Goal: Transaction & Acquisition: Purchase product/service

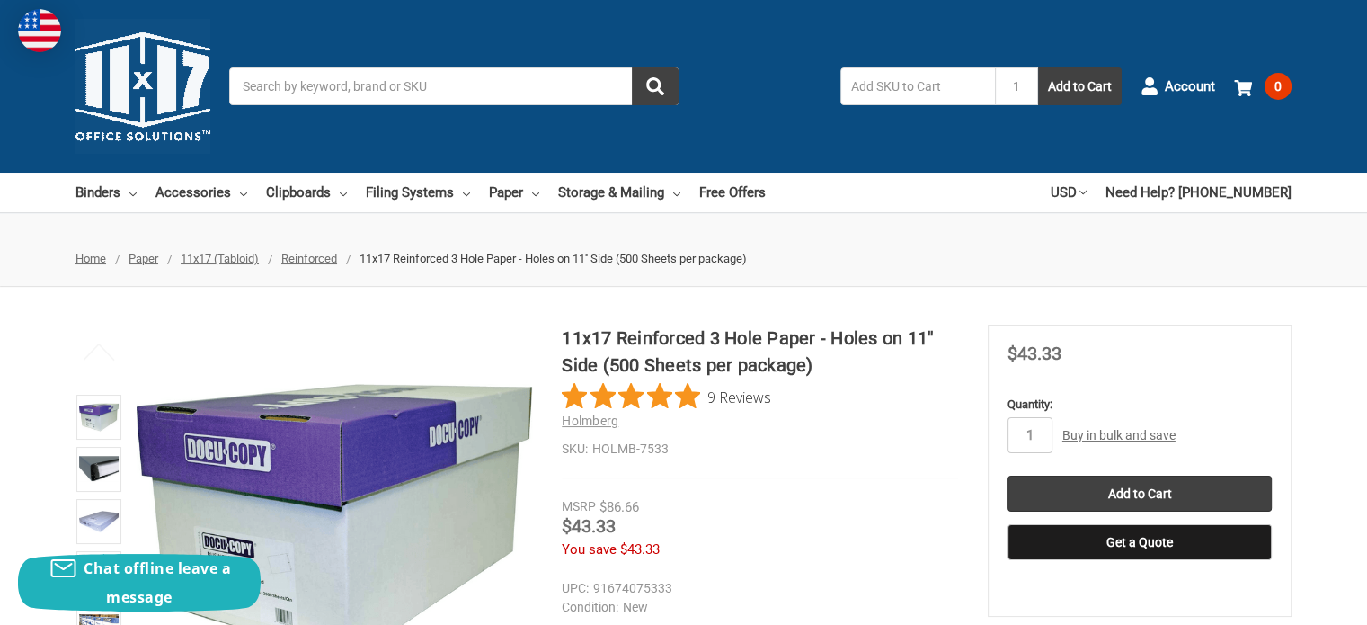
click at [404, 85] on input "Search" at bounding box center [453, 86] width 449 height 38
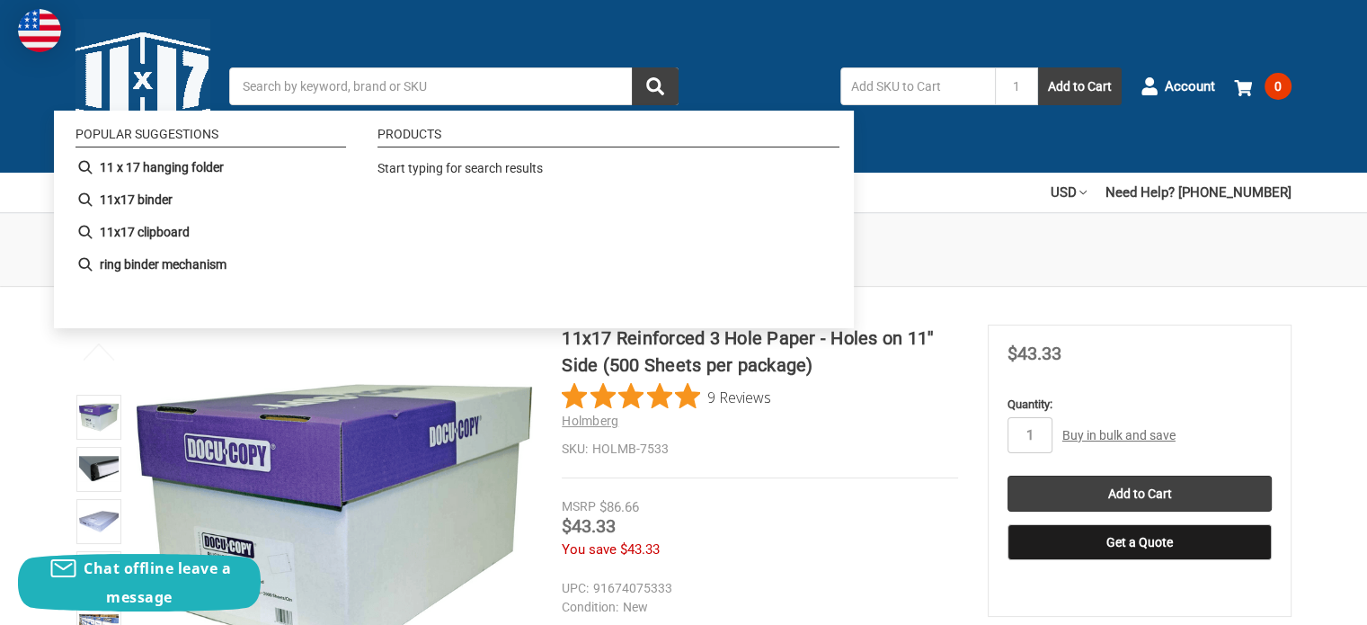
paste input "CASE-HOLMB-7533"
type input "CASE-HOLMB-7533"
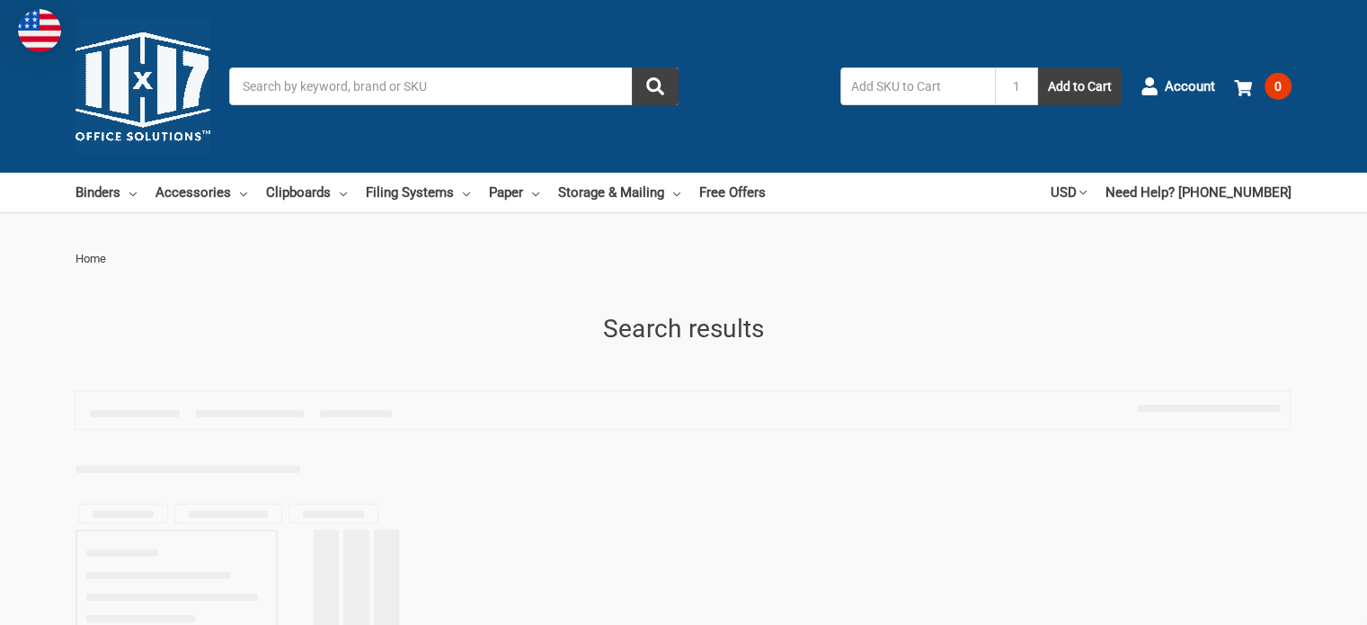
type input "CASE-HOLMB-7533"
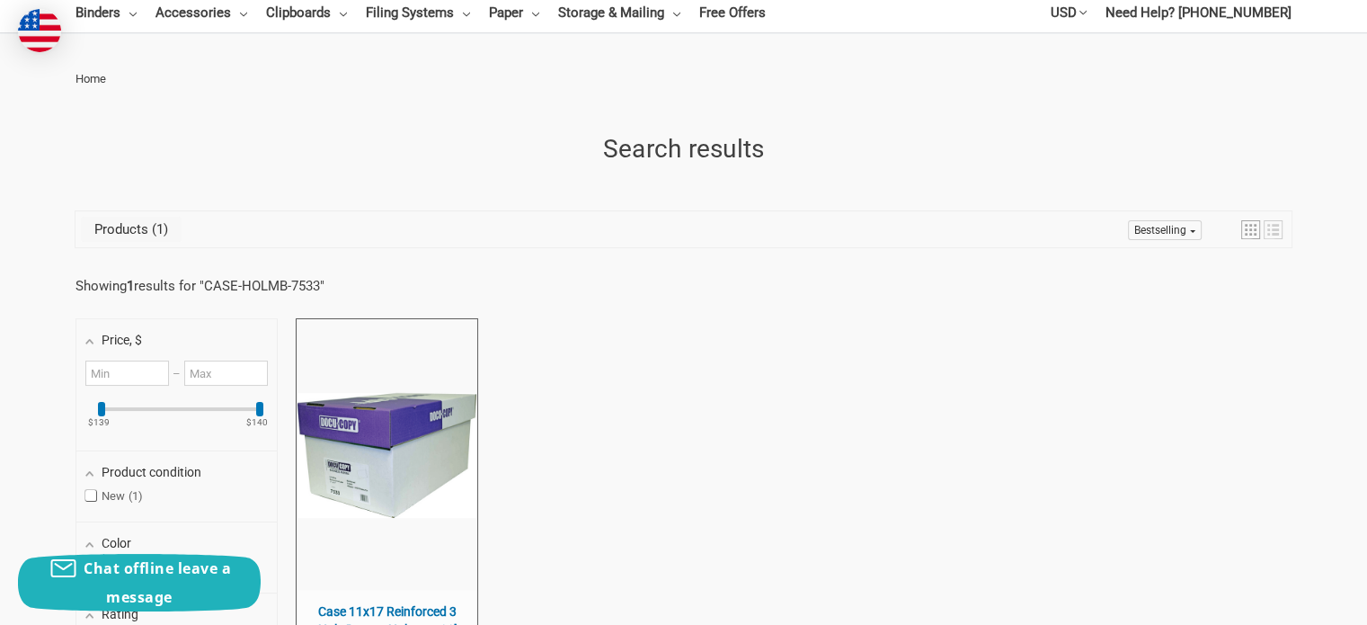
scroll to position [360, 0]
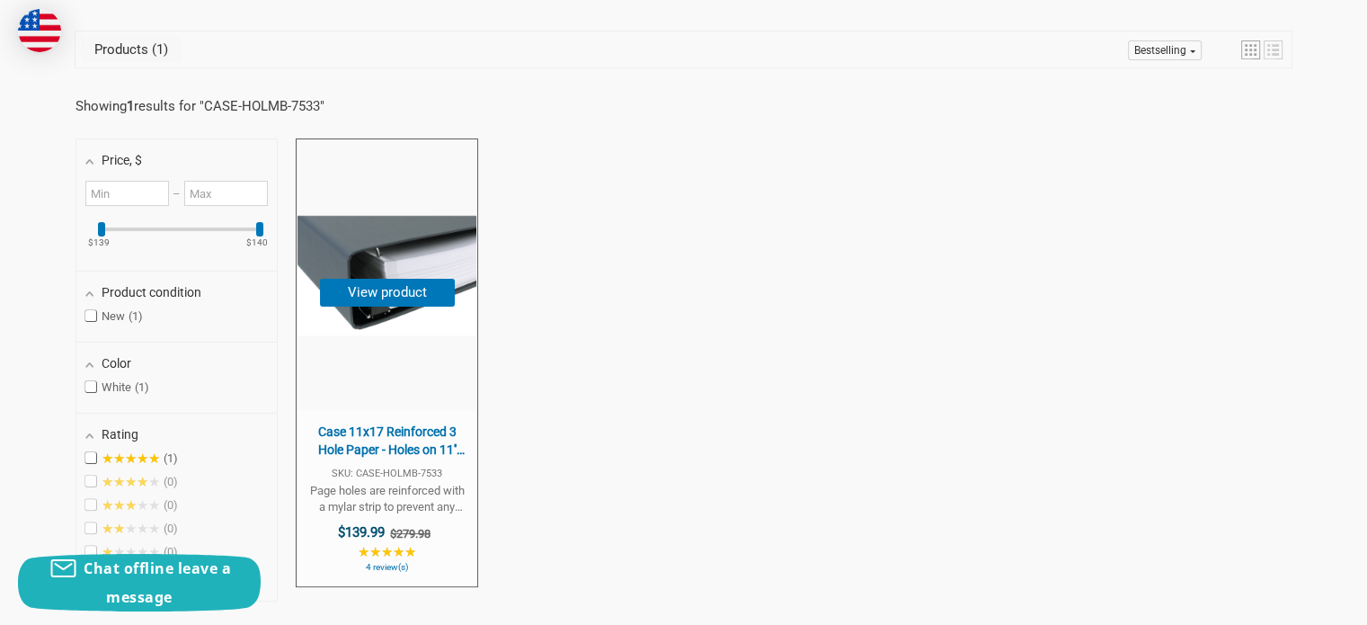
click at [399, 437] on span "Case 11x17 Reinforced 3 Hole Paper - Holes on 11'' Side (500 Sheets per [PERSON…" at bounding box center [387, 440] width 163 height 35
